Goal: Task Accomplishment & Management: Use online tool/utility

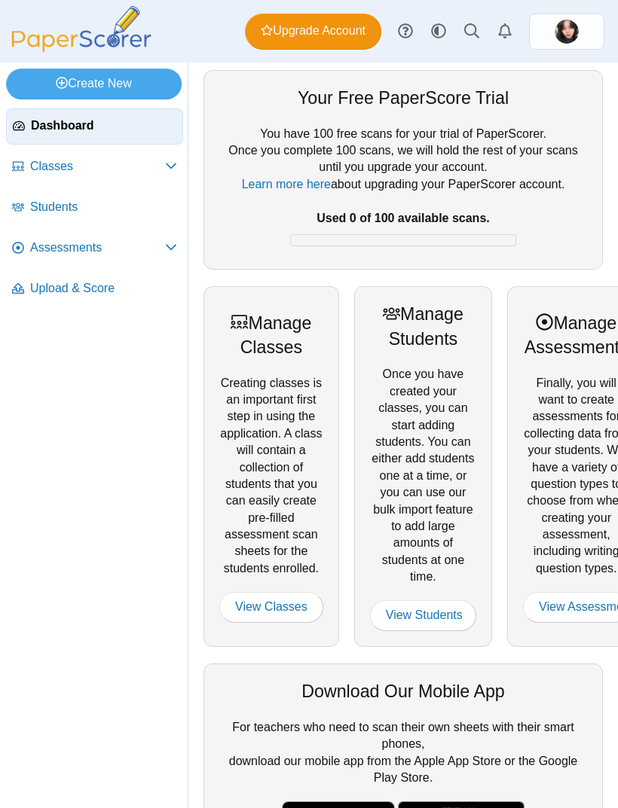
click at [574, 36] on img at bounding box center [566, 32] width 24 height 24
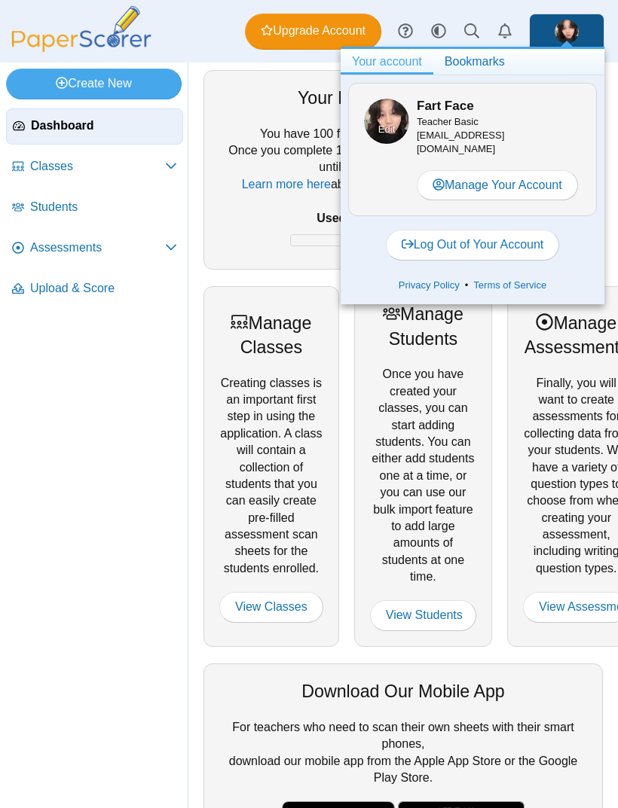
click at [394, 123] on span "Edit" at bounding box center [386, 130] width 17 height 14
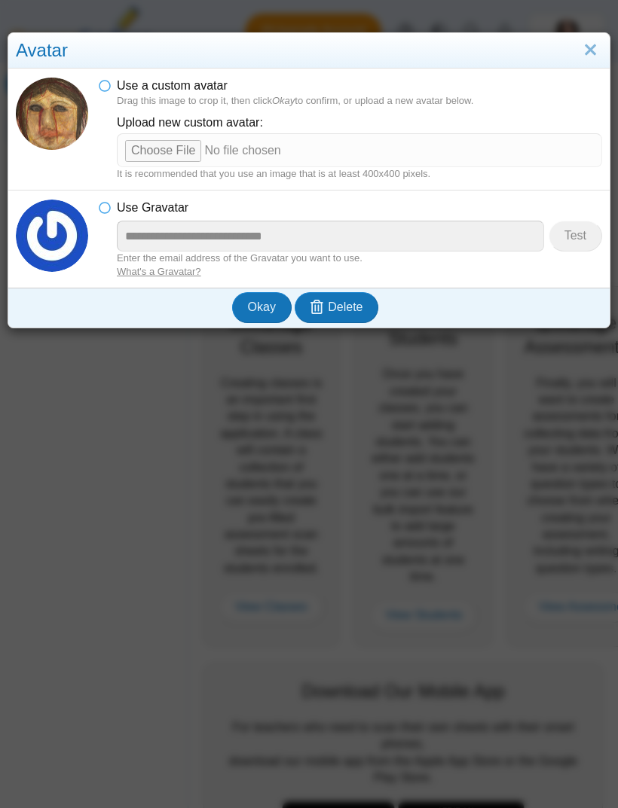
click at [161, 154] on input "file" at bounding box center [359, 149] width 485 height 33
type input "**********"
click at [50, 112] on img at bounding box center [52, 114] width 72 height 105
click at [262, 301] on span "Okay" at bounding box center [262, 307] width 28 height 13
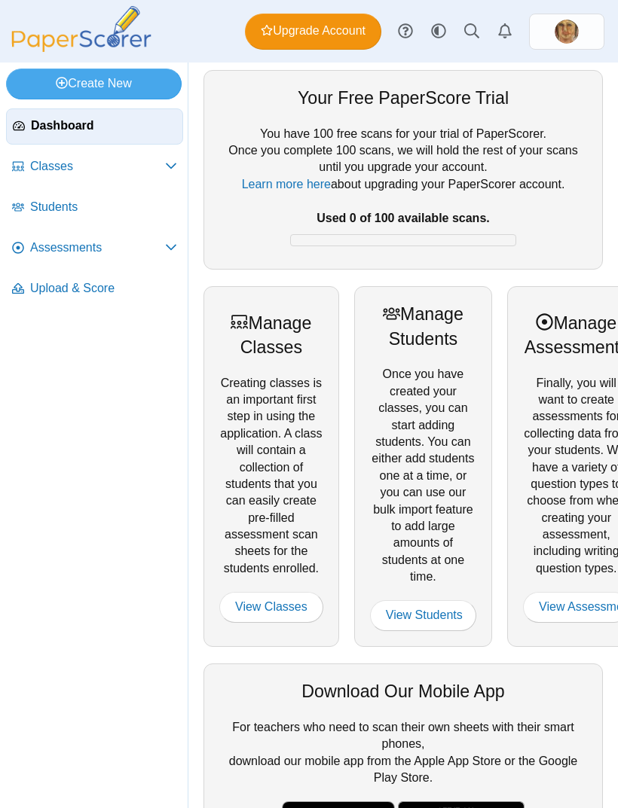
click at [60, 164] on span "Classes" at bounding box center [97, 166] width 135 height 17
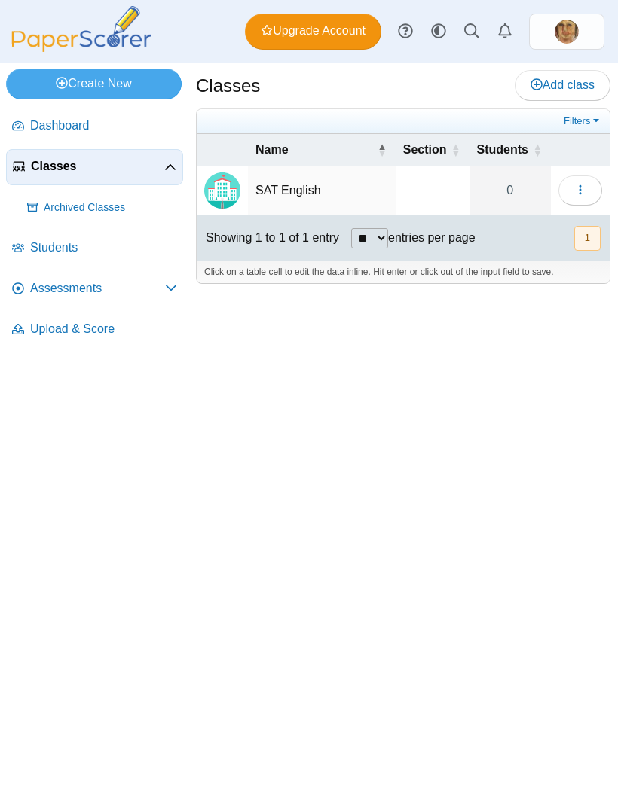
click at [83, 285] on span "Assessments" at bounding box center [97, 288] width 135 height 17
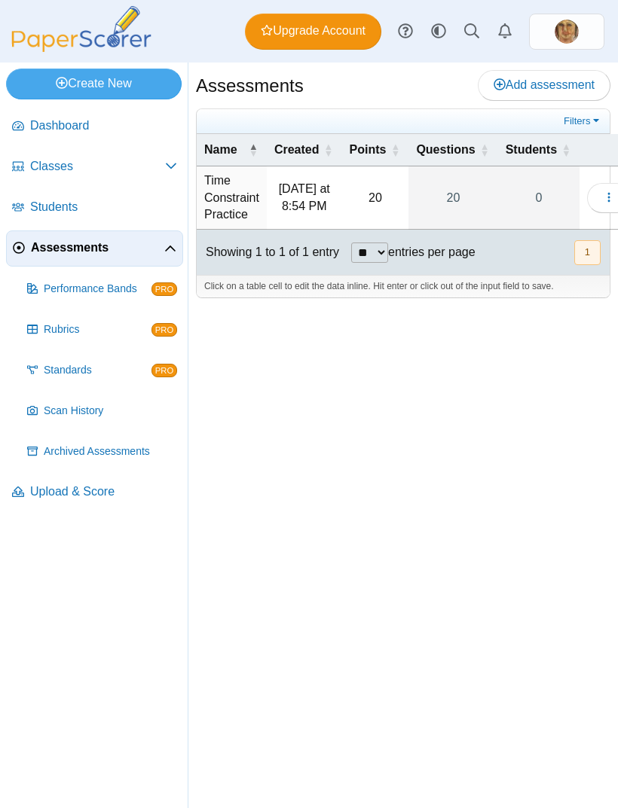
click at [591, 499] on div "Create New Loading… Dashboard Classes PRO" at bounding box center [309, 436] width 618 height 746
click at [560, 534] on div "Create New Loading… Dashboard Classes PRO" at bounding box center [309, 436] width 618 height 746
click at [610, 183] on button "button" at bounding box center [609, 198] width 44 height 30
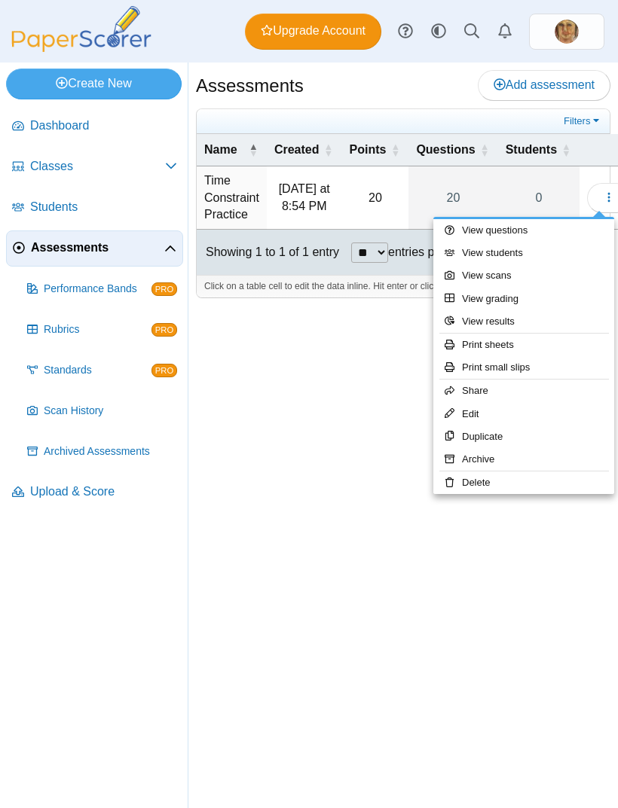
click at [551, 360] on link "Print small slips" at bounding box center [523, 367] width 181 height 23
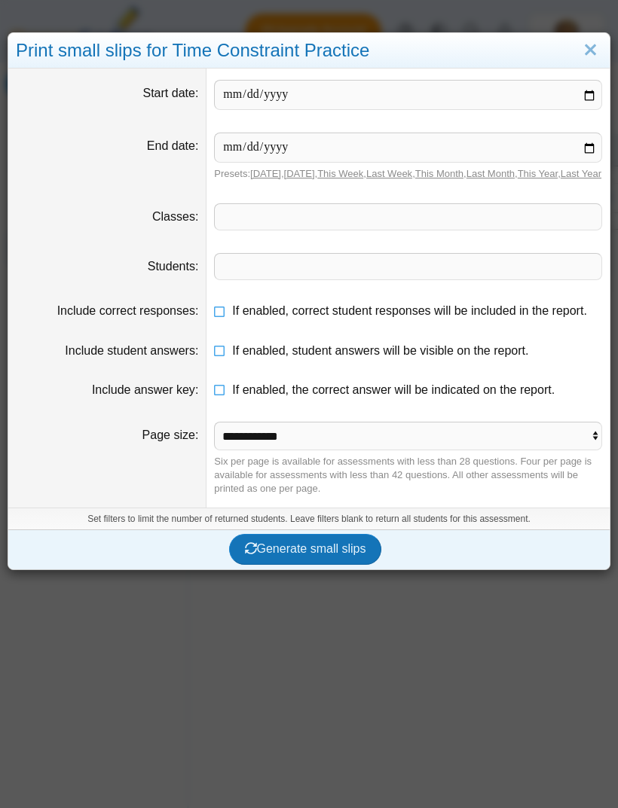
click at [578, 94] on input "date" at bounding box center [408, 95] width 388 height 30
type input "**********"
click at [526, 144] on input "date" at bounding box center [408, 148] width 388 height 30
type input "**********"
click at [569, 96] on input "**********" at bounding box center [408, 95] width 388 height 30
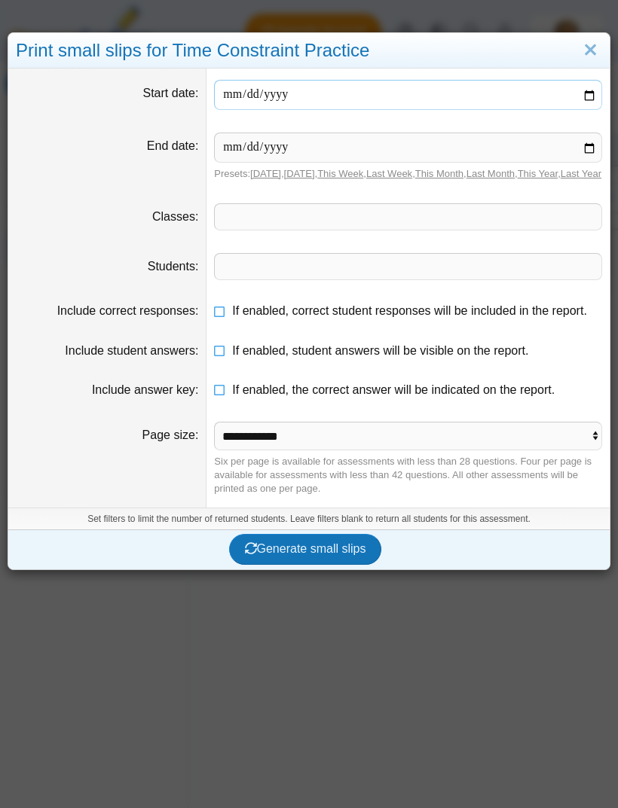
click at [565, 95] on input "**********" at bounding box center [408, 95] width 388 height 30
click at [495, 92] on input "**********" at bounding box center [408, 95] width 388 height 30
click at [505, 89] on input "**********" at bounding box center [408, 95] width 388 height 30
type input "**********"
click at [491, 151] on input "**********" at bounding box center [408, 148] width 388 height 30
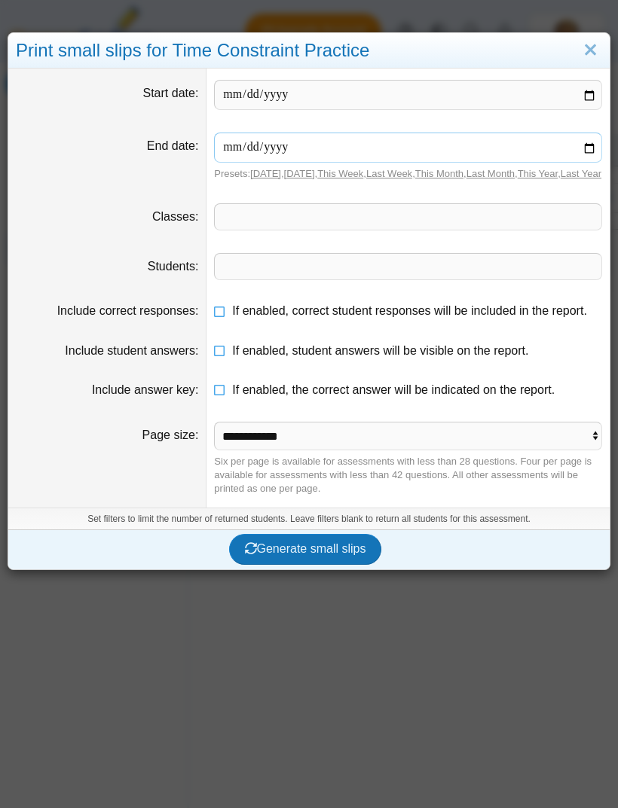
type input "**********"
click at [366, 555] on span "Generate small slips" at bounding box center [305, 548] width 121 height 13
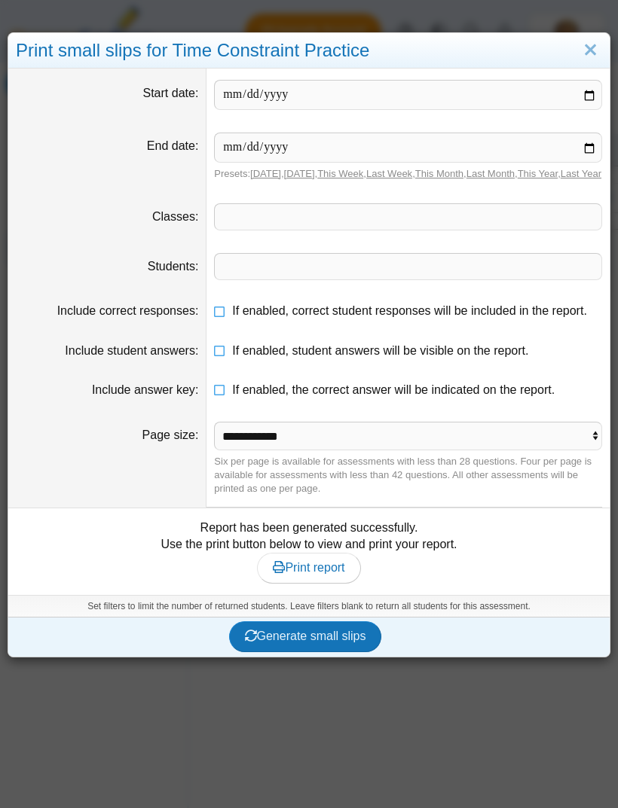
click at [286, 574] on span "Print report" at bounding box center [309, 567] width 72 height 13
click at [595, 53] on link "Close" at bounding box center [589, 51] width 23 height 26
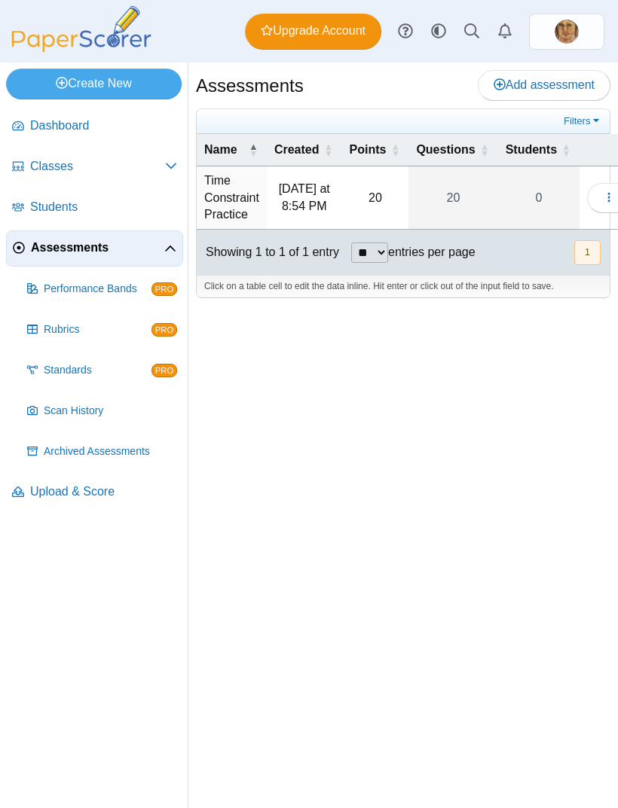
click at [39, 413] on link "Scan History" at bounding box center [102, 411] width 162 height 36
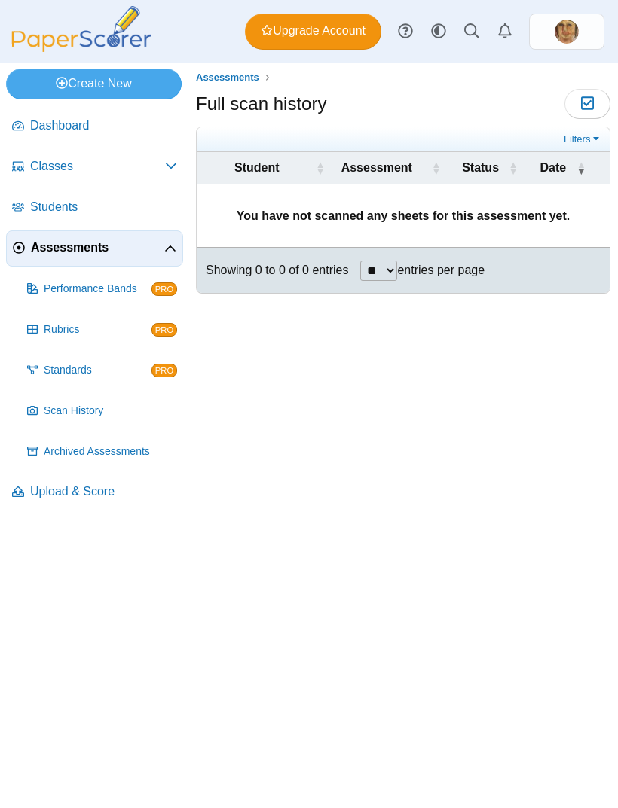
click at [69, 458] on span "Archived Assessments" at bounding box center [110, 451] width 133 height 15
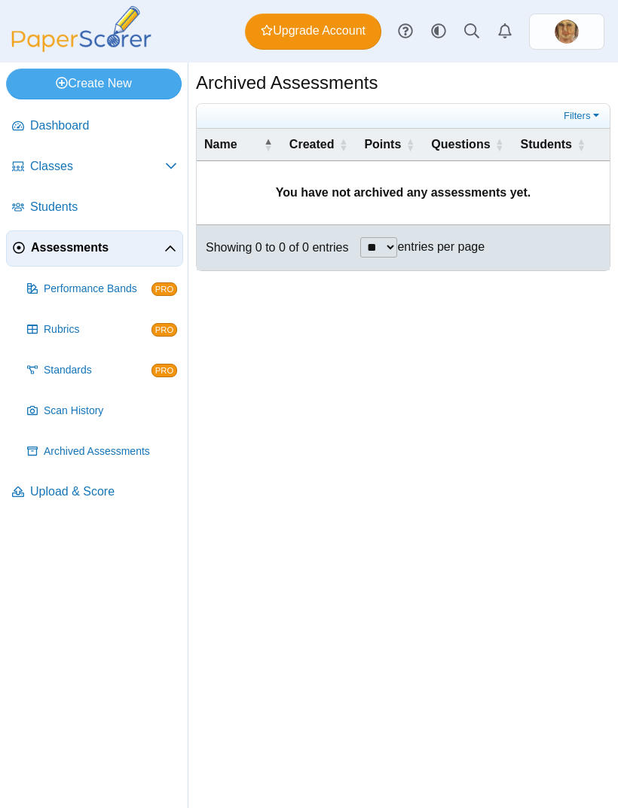
click at [47, 495] on span "Upload & Score" at bounding box center [103, 492] width 147 height 17
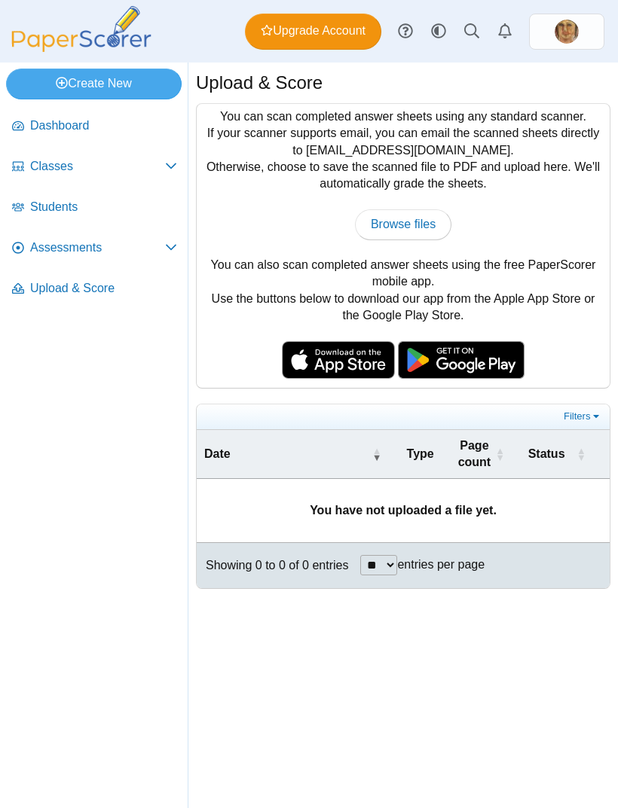
click at [382, 221] on span "Browse files" at bounding box center [403, 224] width 65 height 13
click at [32, 246] on span "Assessments" at bounding box center [97, 248] width 135 height 17
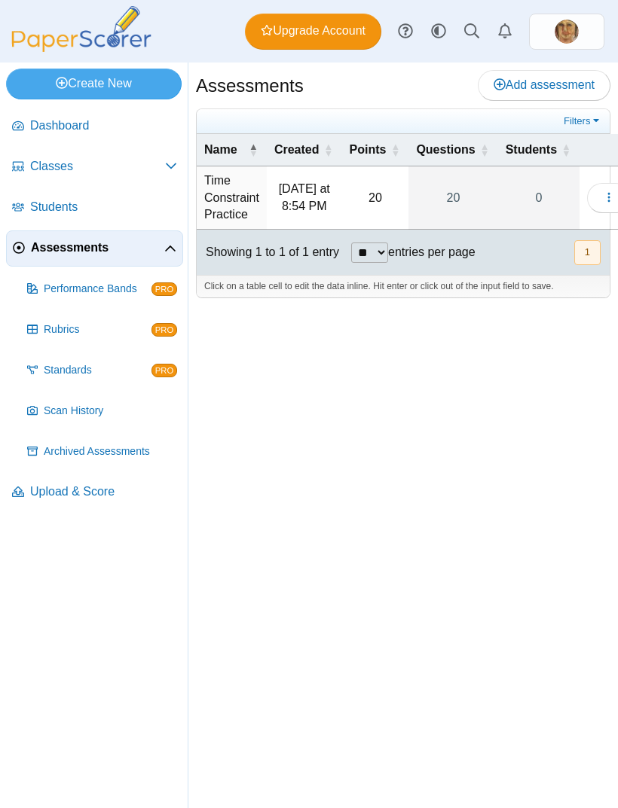
click at [30, 220] on link "Students" at bounding box center [94, 208] width 177 height 36
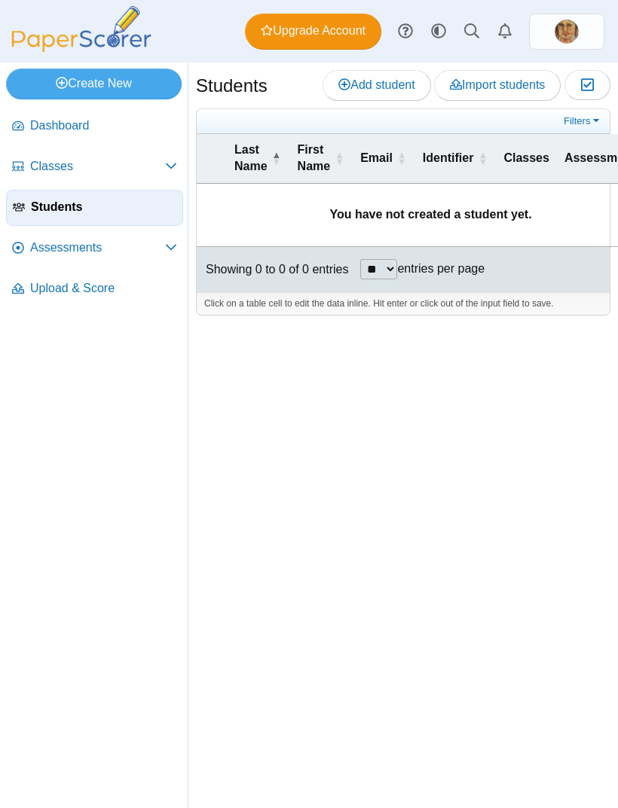
click at [36, 151] on link "Classes" at bounding box center [94, 167] width 177 height 36
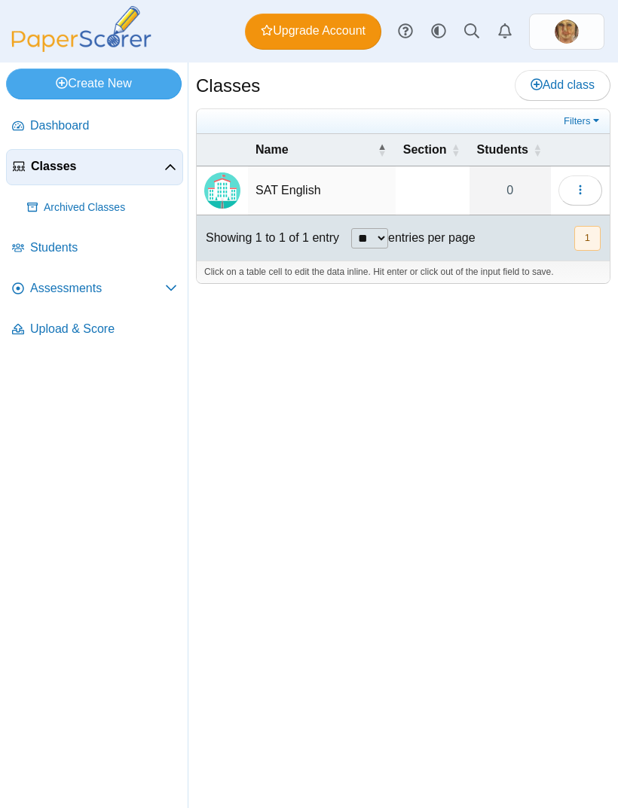
click at [117, 202] on span "Archived Classes" at bounding box center [110, 207] width 133 height 15
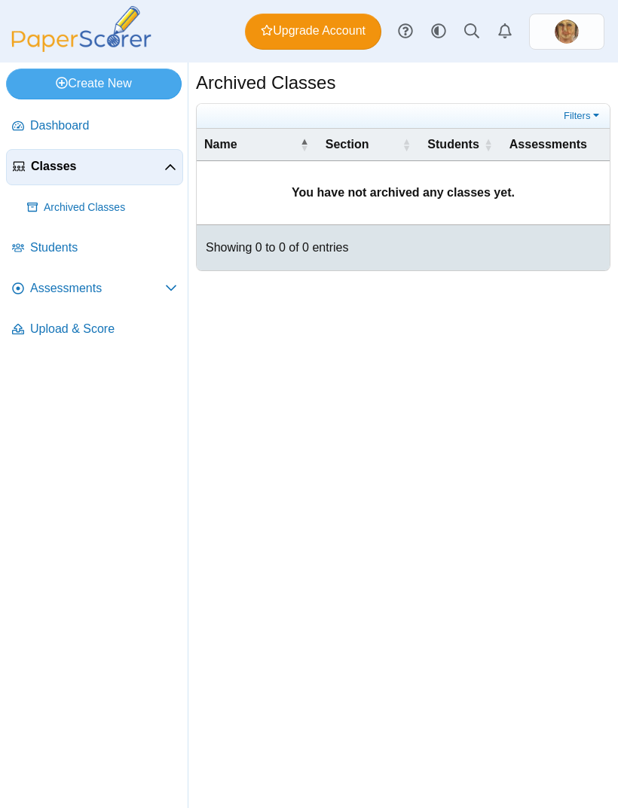
click at [47, 291] on span "Assessments" at bounding box center [97, 288] width 135 height 17
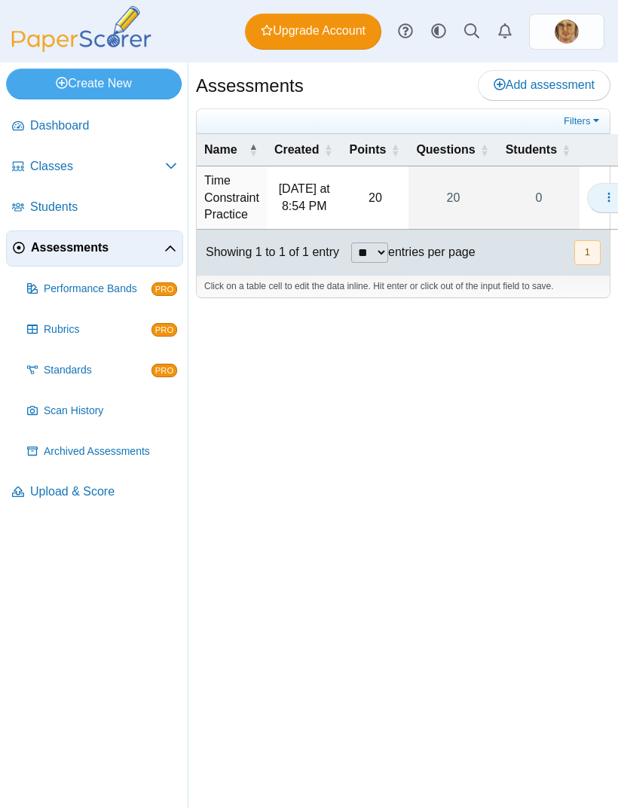
click at [600, 196] on button "button" at bounding box center [609, 198] width 44 height 30
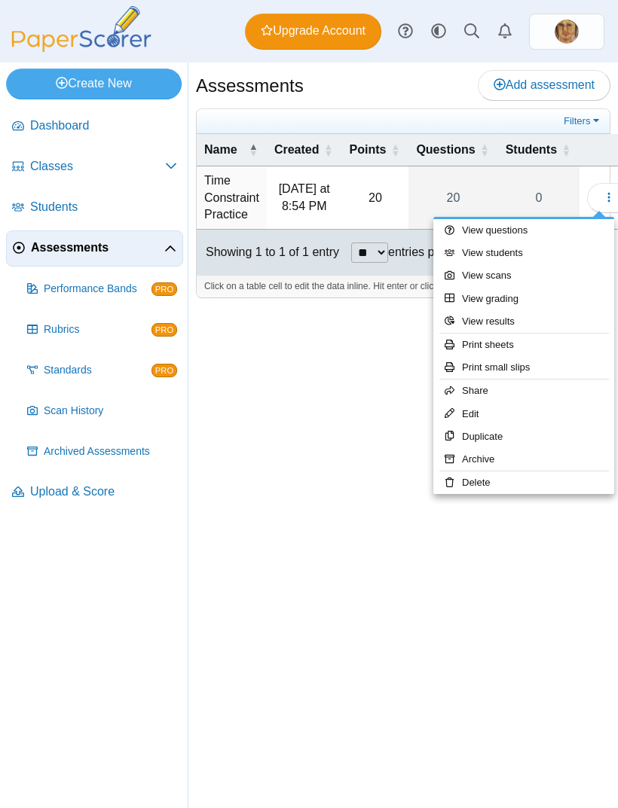
click at [551, 343] on link "Print sheets" at bounding box center [523, 345] width 181 height 23
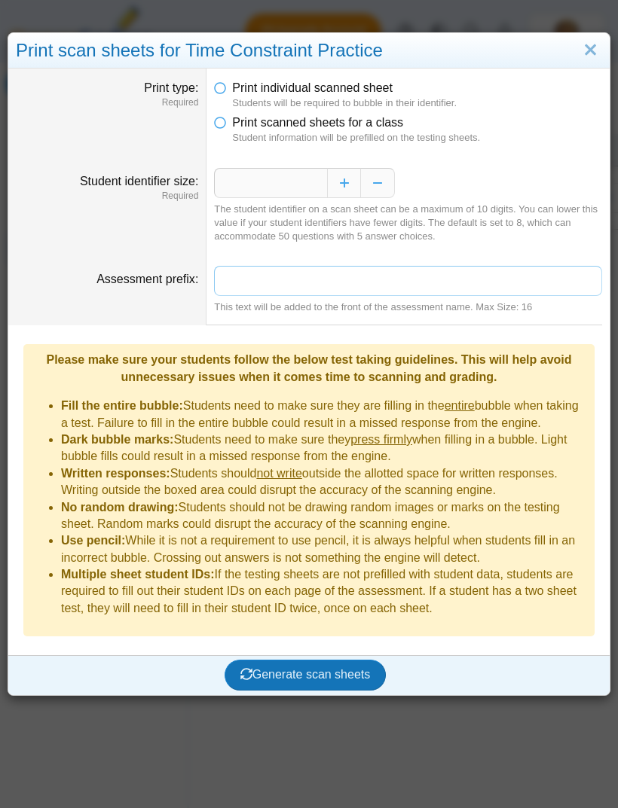
click at [532, 294] on input "Assessment prefix" at bounding box center [408, 281] width 388 height 30
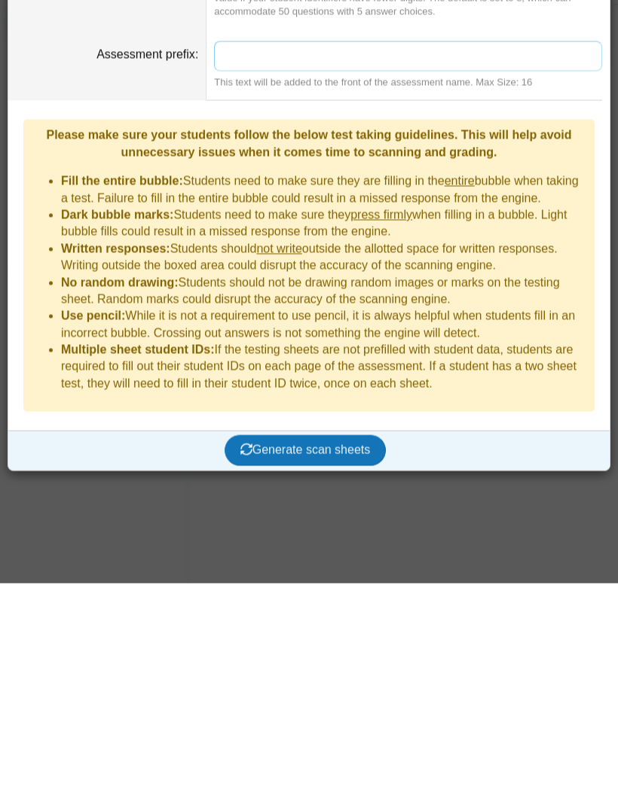
scroll to position [48, 0]
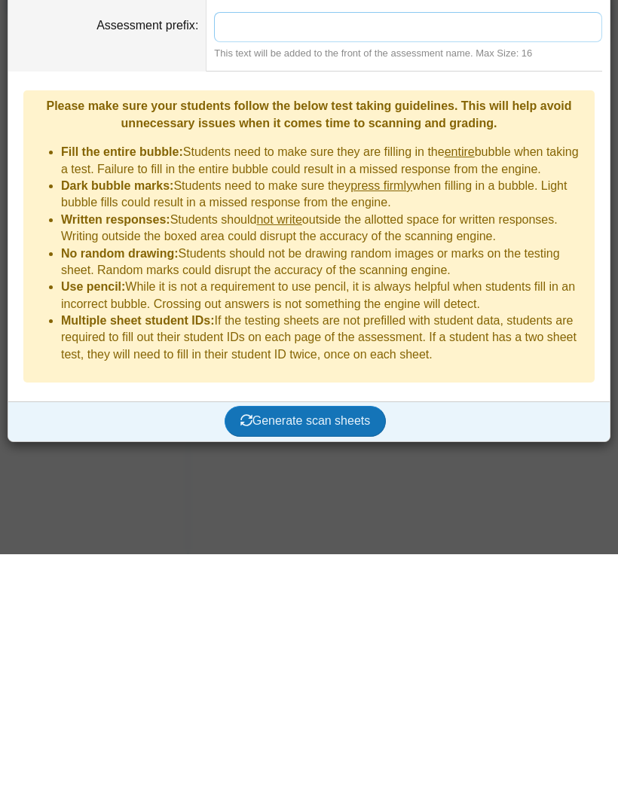
click at [304, 660] on button "Generate scan sheets" at bounding box center [305, 675] width 162 height 30
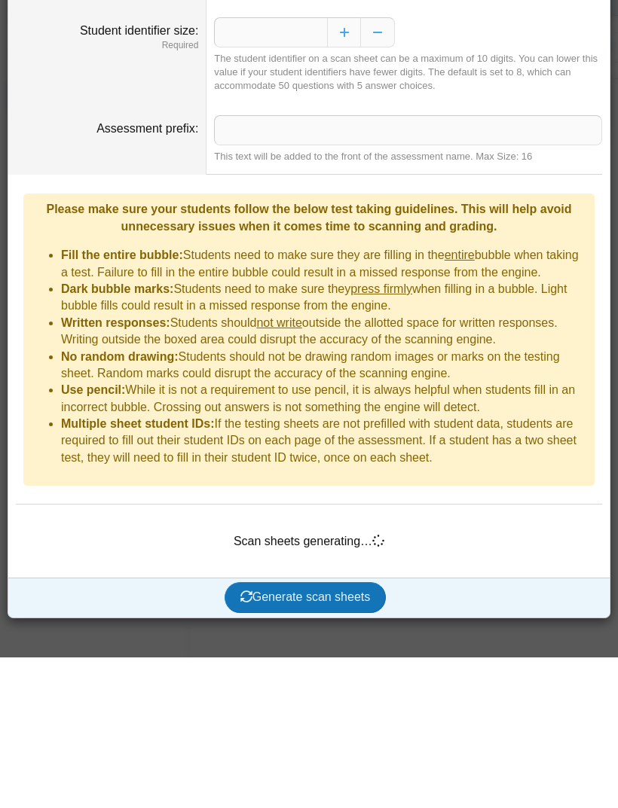
click at [548, 532] on li "Use pencil: While it is not a requirement to use pencil, it is always helpful w…" at bounding box center [324, 549] width 526 height 34
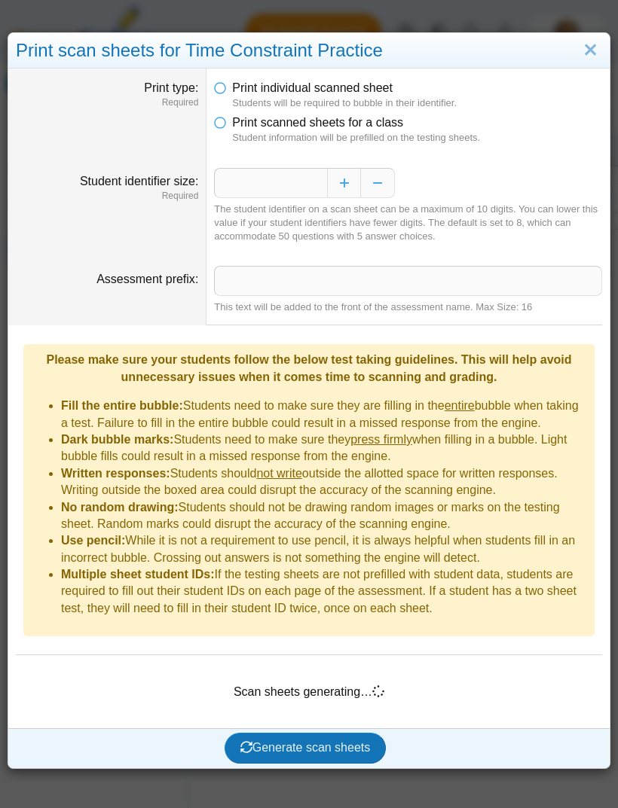
click at [575, 319] on dd "This text will be added to the front of the assessment name. Max Size: 16" at bounding box center [407, 290] width 403 height 71
click at [585, 56] on link "Close" at bounding box center [589, 51] width 23 height 26
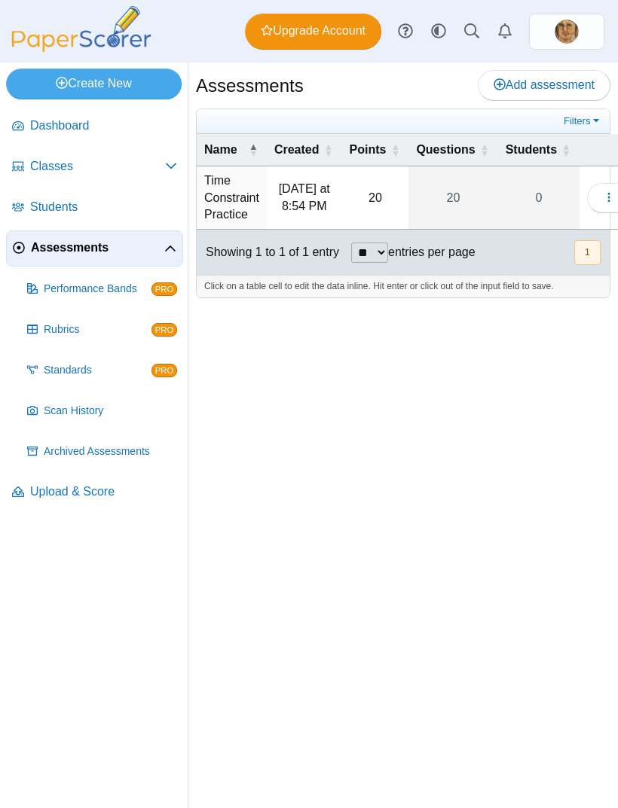
click at [595, 240] on button "1" at bounding box center [587, 252] width 26 height 25
click at [487, 462] on div "Create New Loading… Dashboard Classes PRO" at bounding box center [309, 436] width 618 height 746
click at [488, 496] on div "Create New Loading… Dashboard Classes PRO" at bounding box center [309, 436] width 618 height 746
click at [511, 767] on div "Create New Loading… Dashboard Classes PRO" at bounding box center [309, 436] width 618 height 746
click at [508, 640] on div "Create New Loading… Dashboard Classes PRO" at bounding box center [309, 436] width 618 height 746
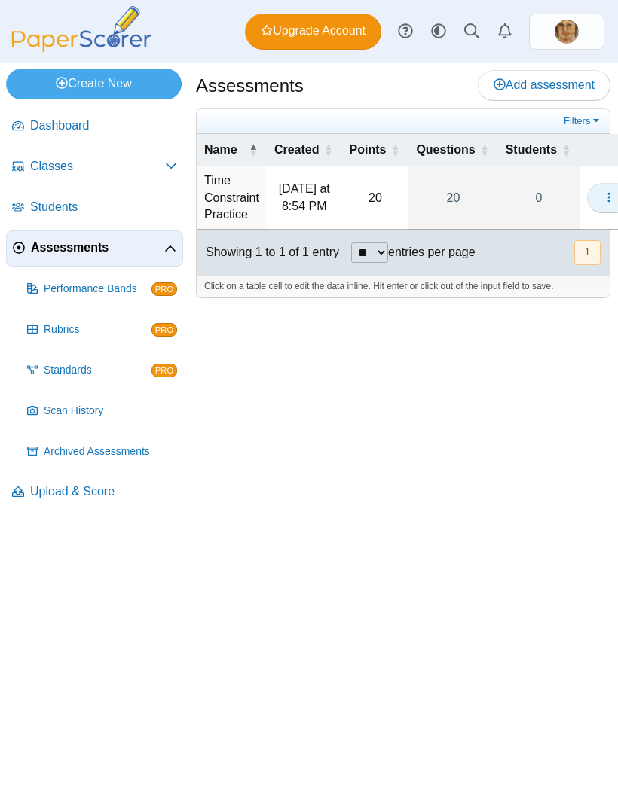
click at [600, 183] on button "button" at bounding box center [609, 198] width 44 height 30
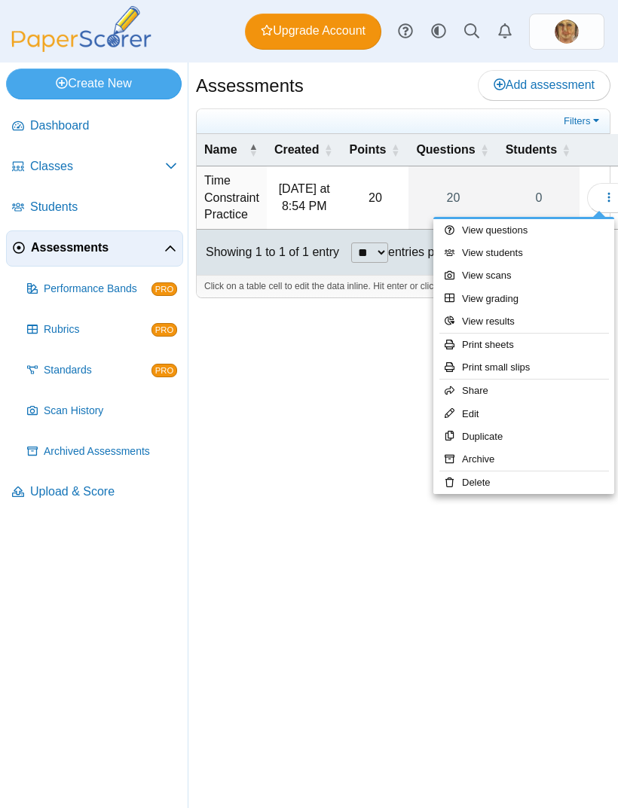
click at [572, 334] on link "Print sheets" at bounding box center [523, 345] width 181 height 23
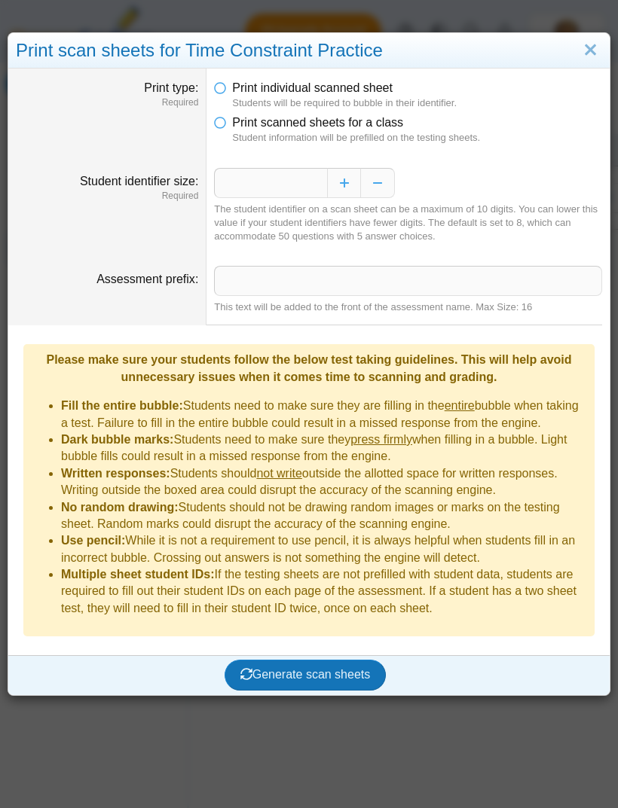
click at [352, 668] on span "Generate scan sheets" at bounding box center [305, 674] width 130 height 13
